Goal: Information Seeking & Learning: Learn about a topic

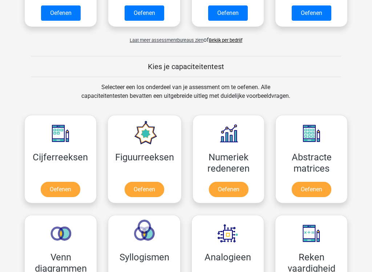
scroll to position [226, 0]
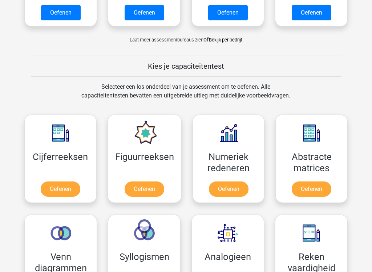
click at [67, 189] on link "Oefenen" at bounding box center [61, 189] width 40 height 15
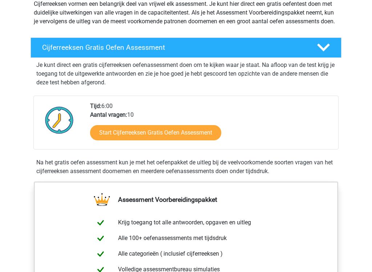
scroll to position [106, 0]
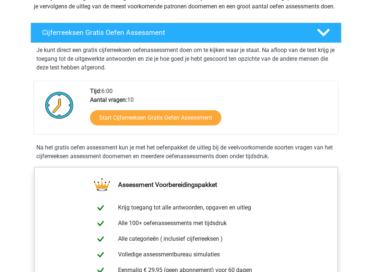
click at [177, 126] on link "Start Cijferreeksen Gratis Oefen Assessment" at bounding box center [155, 117] width 131 height 15
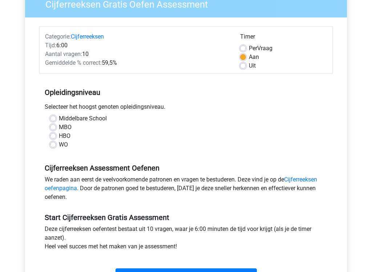
scroll to position [68, 0]
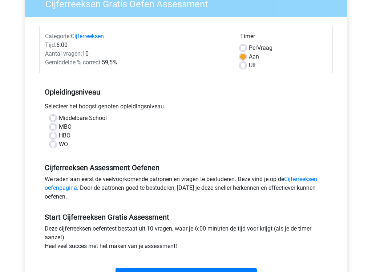
click at [59, 146] on label "WO" at bounding box center [63, 144] width 9 height 9
click at [55, 146] on input "WO" at bounding box center [53, 143] width 6 height 7
radio input "true"
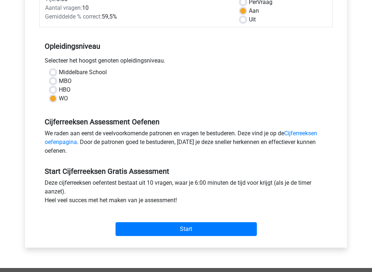
scroll to position [127, 0]
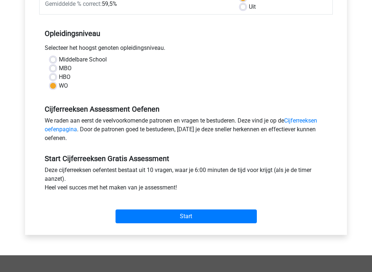
click at [184, 223] on input "Start" at bounding box center [186, 217] width 141 height 14
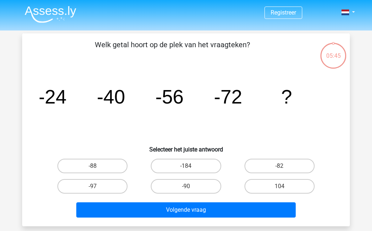
click at [101, 169] on label "-88" at bounding box center [92, 166] width 70 height 15
click at [97, 169] on input "-88" at bounding box center [95, 168] width 5 height 5
radio input "true"
click at [197, 211] on button "Volgende vraag" at bounding box center [186, 209] width 220 height 15
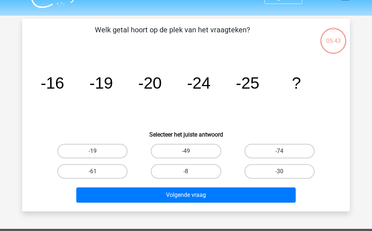
scroll to position [33, 0]
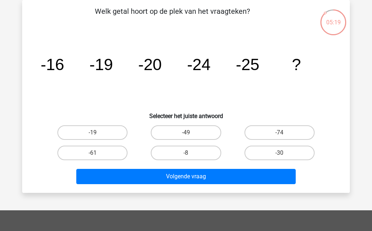
click at [286, 152] on label "-30" at bounding box center [280, 153] width 70 height 15
click at [284, 153] on input "-30" at bounding box center [282, 155] width 5 height 5
radio input "true"
click at [201, 179] on button "Volgende vraag" at bounding box center [186, 176] width 220 height 15
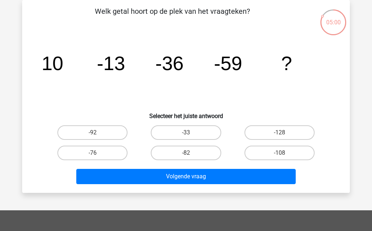
click at [197, 152] on label "-82" at bounding box center [186, 153] width 70 height 15
click at [191, 153] on input "-82" at bounding box center [188, 155] width 5 height 5
radio input "true"
click at [218, 180] on button "Volgende vraag" at bounding box center [186, 176] width 220 height 15
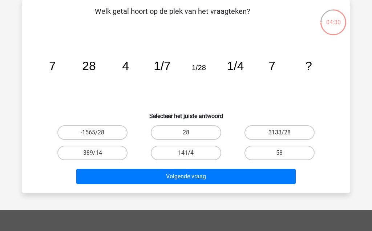
click at [280, 95] on icon "image/svg+xml 7 28 4 1/7 1/28 1/4 7 ?" at bounding box center [186, 69] width 293 height 73
click at [193, 134] on label "28" at bounding box center [186, 132] width 70 height 15
click at [191, 134] on input "28" at bounding box center [188, 135] width 5 height 5
radio input "true"
click at [206, 181] on button "Volgende vraag" at bounding box center [186, 176] width 220 height 15
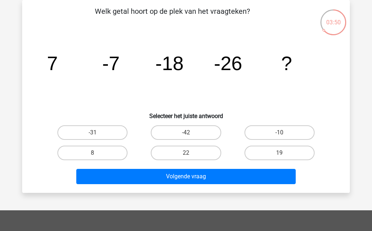
click at [103, 130] on label "-31" at bounding box center [92, 132] width 70 height 15
click at [97, 133] on input "-31" at bounding box center [95, 135] width 5 height 5
radio input "true"
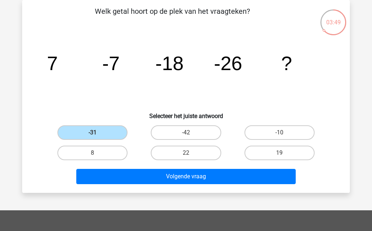
click at [197, 182] on button "Volgende vraag" at bounding box center [186, 176] width 220 height 15
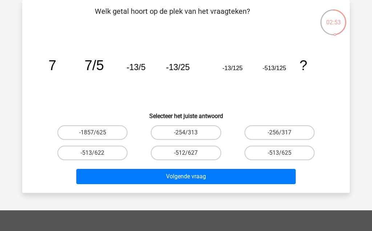
click at [286, 156] on label "-513/625" at bounding box center [280, 153] width 70 height 15
click at [284, 156] on input "-513/625" at bounding box center [282, 155] width 5 height 5
radio input "true"
click at [202, 178] on button "Volgende vraag" at bounding box center [186, 176] width 220 height 15
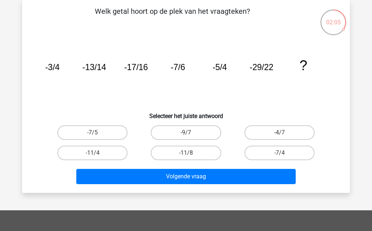
click at [207, 88] on icon "image/svg+xml -3/4 -13/14 -17/16 -7/6 -5/4 -29/22 ?" at bounding box center [186, 69] width 293 height 73
click at [291, 159] on label "-7/4" at bounding box center [280, 153] width 70 height 15
click at [284, 158] on input "-7/4" at bounding box center [282, 155] width 5 height 5
radio input "true"
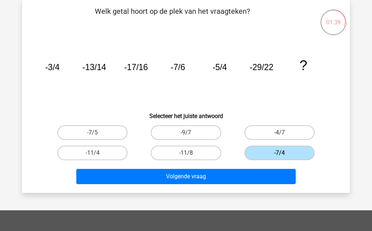
click at [181, 182] on button "Volgende vraag" at bounding box center [186, 176] width 220 height 15
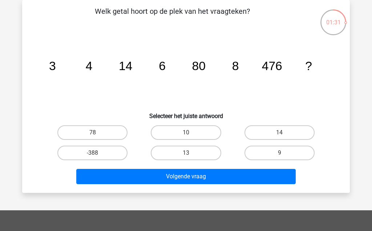
click at [193, 134] on label "10" at bounding box center [186, 132] width 70 height 15
click at [191, 134] on input "10" at bounding box center [188, 135] width 5 height 5
radio input "true"
click at [209, 178] on button "Volgende vraag" at bounding box center [186, 176] width 220 height 15
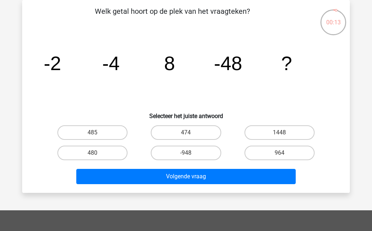
click at [197, 131] on label "474" at bounding box center [186, 132] width 70 height 15
click at [191, 133] on input "474" at bounding box center [188, 135] width 5 height 5
radio input "true"
click at [198, 180] on button "Volgende vraag" at bounding box center [186, 176] width 220 height 15
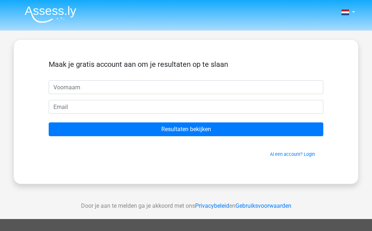
click at [193, 136] on input "Resultaten bekijken" at bounding box center [186, 129] width 275 height 14
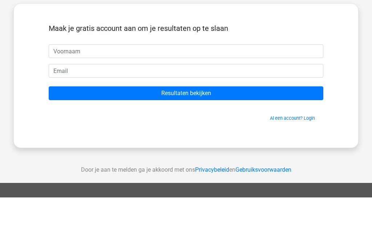
click at [11, 0] on div "Nederlands English" at bounding box center [186, 205] width 372 height 411
